Goal: Use online tool/utility: Use online tool/utility

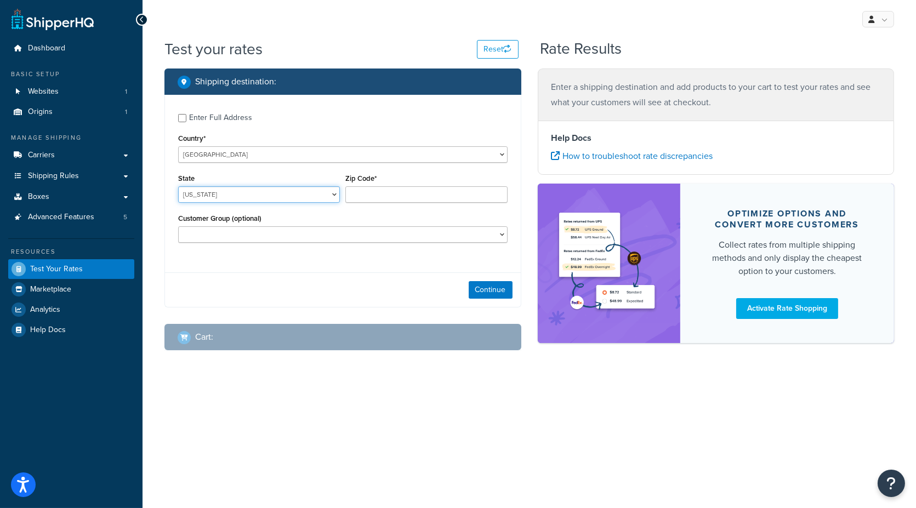
click at [255, 195] on select "[US_STATE] [US_STATE] [US_STATE] [US_STATE] [US_STATE] Armed Forces Americas Ar…" at bounding box center [259, 194] width 162 height 16
select select "KS"
click at [370, 200] on input "Zip Code*" at bounding box center [426, 194] width 162 height 16
type input "66061"
click at [492, 291] on button "Continue" at bounding box center [491, 290] width 44 height 18
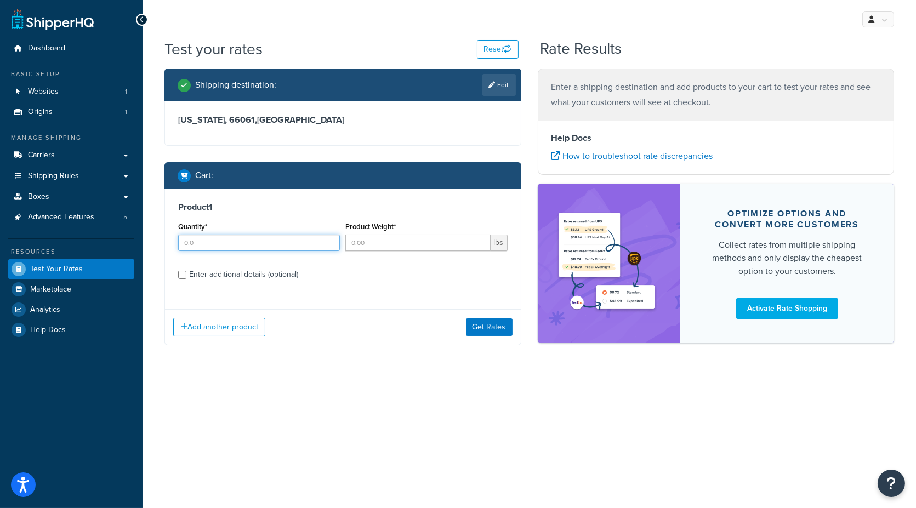
click at [236, 243] on input "Quantity*" at bounding box center [259, 243] width 162 height 16
type input "1"
click at [377, 244] on input "Product Weight*" at bounding box center [417, 243] width 145 height 16
type input "1"
click at [246, 276] on div "Enter additional details (optional)" at bounding box center [243, 274] width 109 height 15
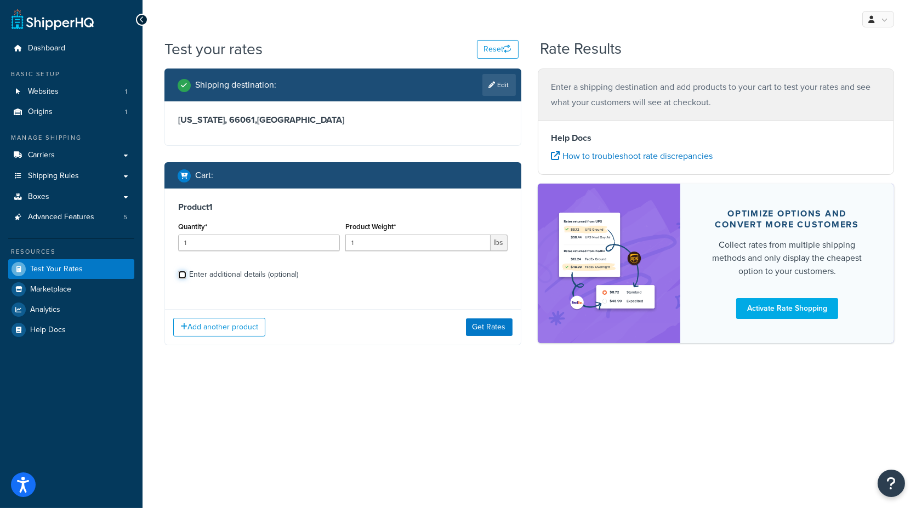
click at [186, 276] on input "Enter additional details (optional)" at bounding box center [182, 275] width 8 height 8
checkbox input "true"
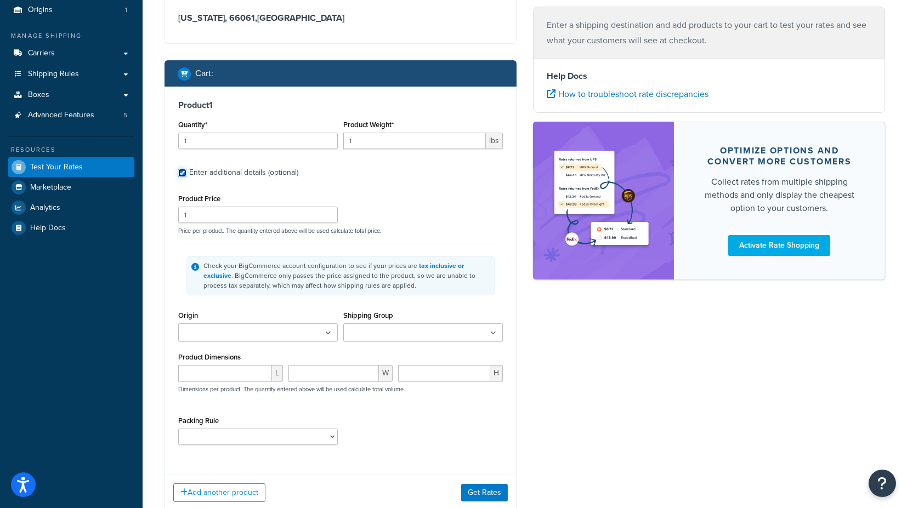
scroll to position [122, 0]
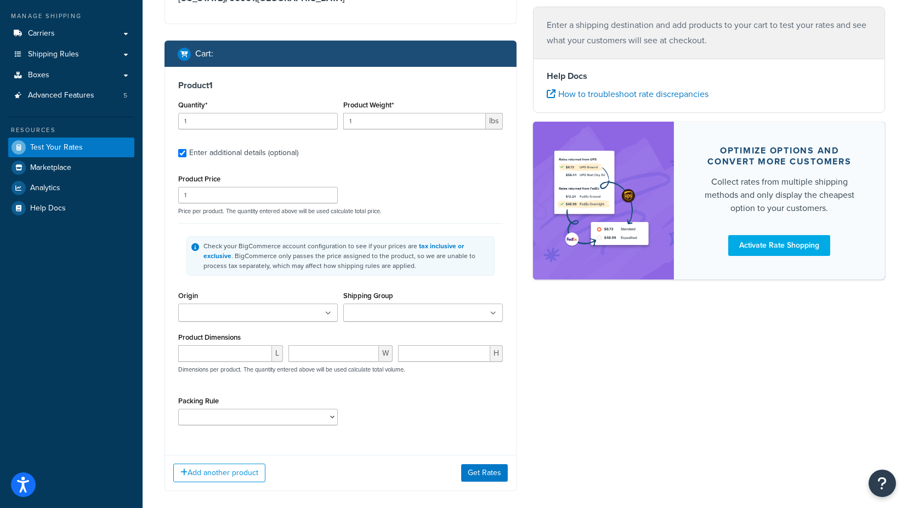
click at [307, 314] on ul at bounding box center [258, 313] width 160 height 18
click at [363, 311] on input "Shipping Group" at bounding box center [395, 314] width 97 height 12
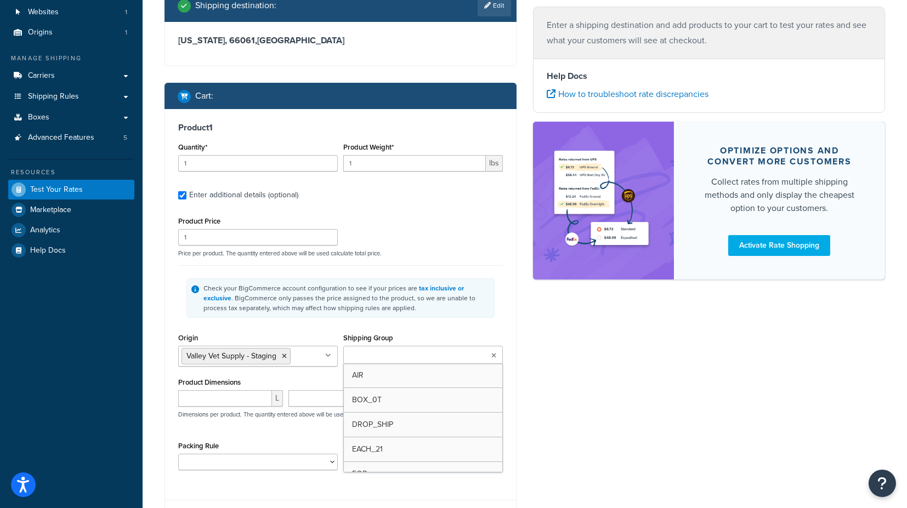
scroll to position [61, 0]
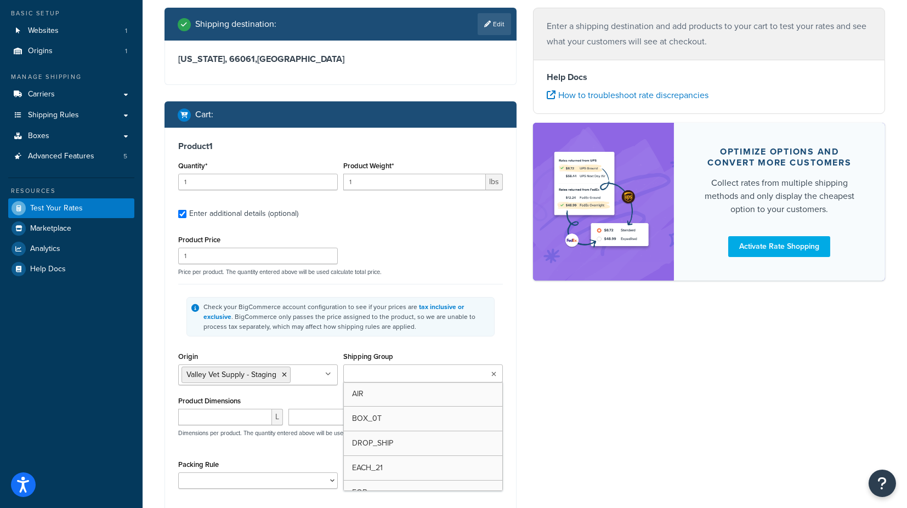
click at [505, 338] on div "Product 1 Quantity* 1 Product Weight* 1 lbs Enter additional details (optional)…" at bounding box center [340, 319] width 351 height 383
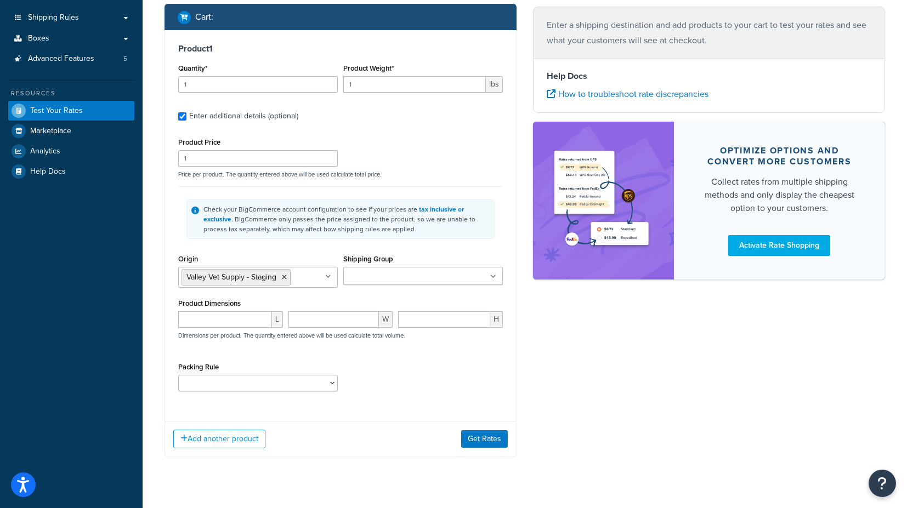
scroll to position [177, 0]
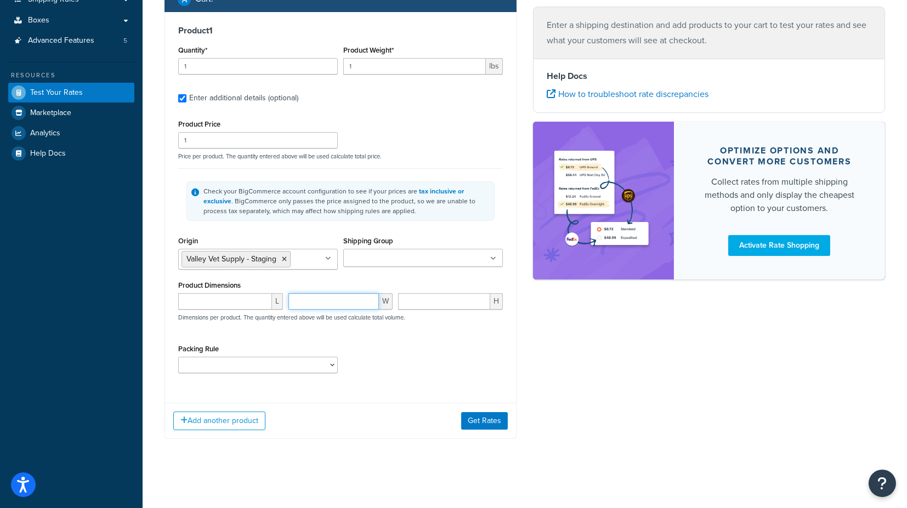
click at [331, 303] on input "number" at bounding box center [333, 301] width 91 height 16
type input "2.2"
click at [434, 303] on input "number" at bounding box center [444, 301] width 92 height 16
type input "4.3"
click at [222, 307] on input "number" at bounding box center [225, 301] width 94 height 16
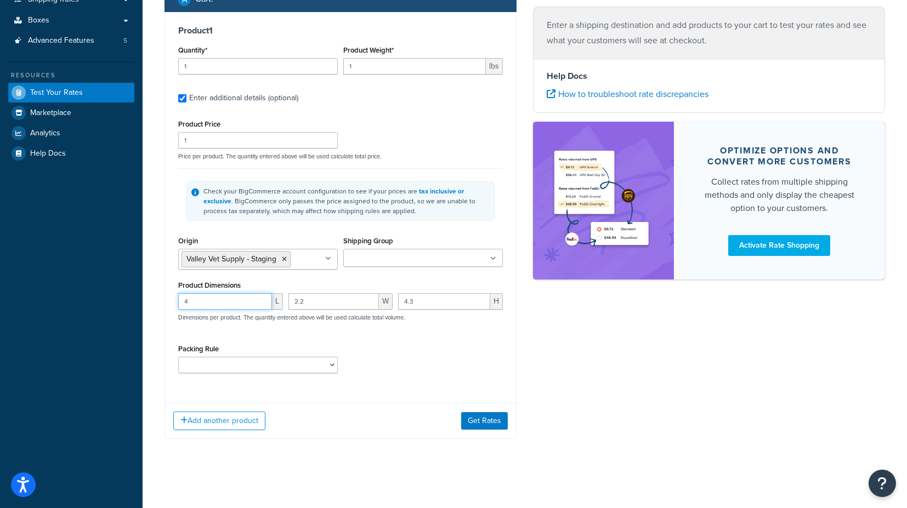
type input "4"
click at [160, 280] on div "Shipping destination : Edit [US_STATE], 66061 , [GEOGRAPHIC_DATA] Cart : Produc…" at bounding box center [340, 174] width 369 height 564
click at [484, 416] on button "Get Rates" at bounding box center [484, 421] width 47 height 18
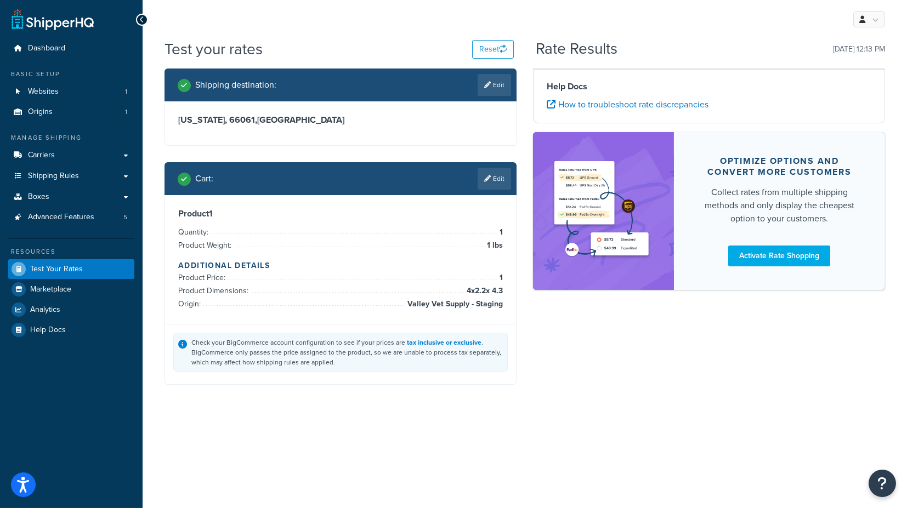
scroll to position [0, 0]
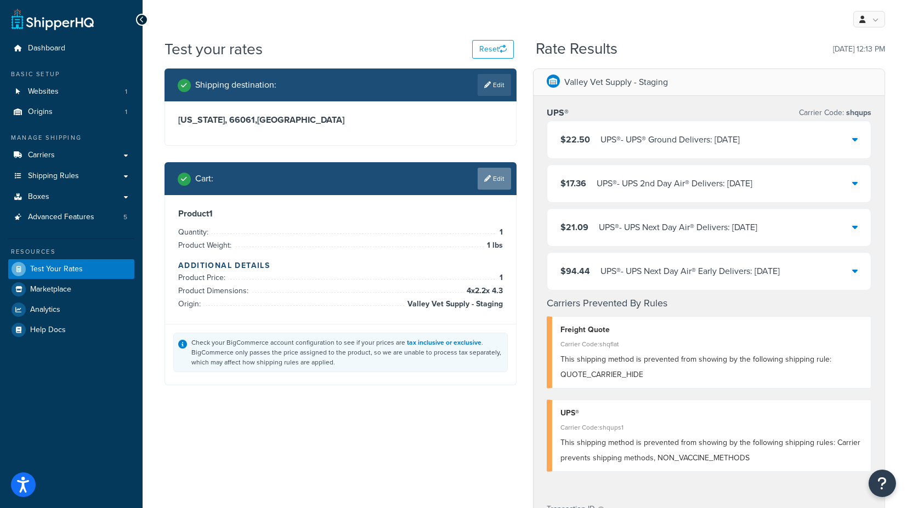
click at [490, 180] on link "Edit" at bounding box center [494, 179] width 33 height 22
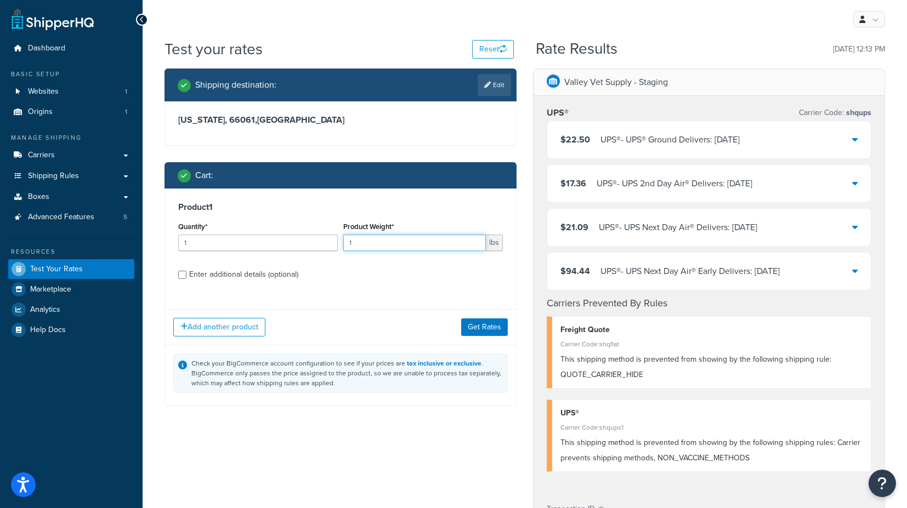
drag, startPoint x: 365, startPoint y: 242, endPoint x: 327, endPoint y: 241, distance: 37.9
click at [327, 241] on div "Quantity* 1 Product Weight* 1 lbs" at bounding box center [340, 239] width 330 height 40
type input ".5"
click at [473, 323] on button "Get Rates" at bounding box center [484, 328] width 47 height 18
